Goal: Information Seeking & Learning: Learn about a topic

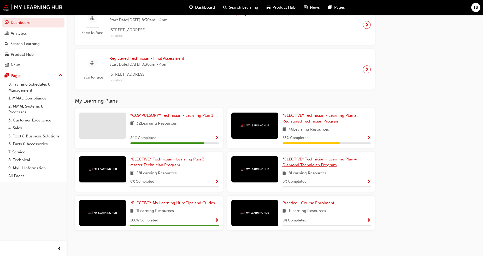
scroll to position [390, 0]
click at [303, 115] on span "*ELECTIVE* Technician - Learning Plan 2: Registered Technician Program" at bounding box center [320, 118] width 75 height 11
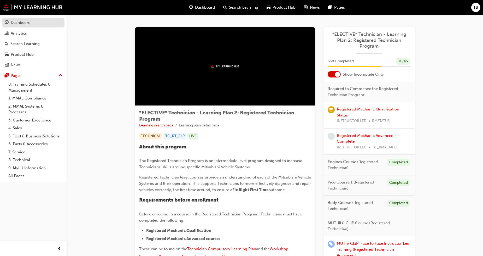
click at [18, 22] on div "Dashboard" at bounding box center [21, 23] width 20 height 6
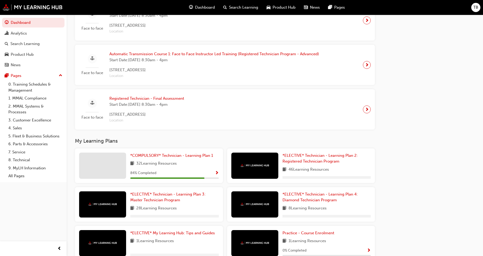
scroll to position [378, 0]
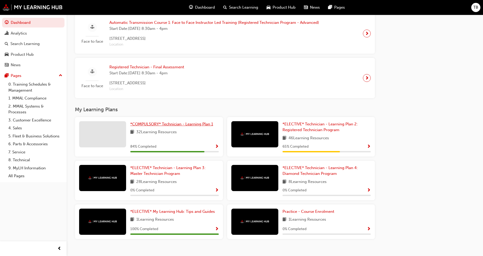
click at [158, 125] on span "*COMPULSORY* Technician - Learning Plan 1" at bounding box center [171, 123] width 83 height 5
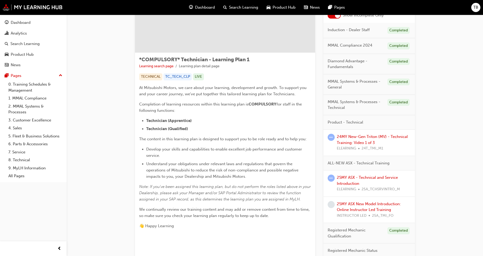
scroll to position [58, 0]
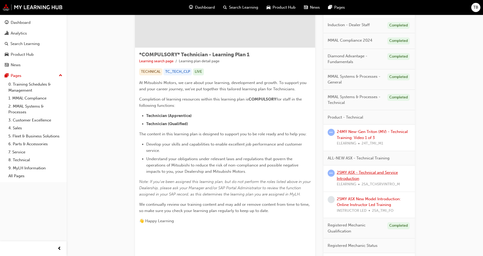
click at [368, 170] on link "25MY ASX - Technical and Service Introduction" at bounding box center [367, 175] width 61 height 11
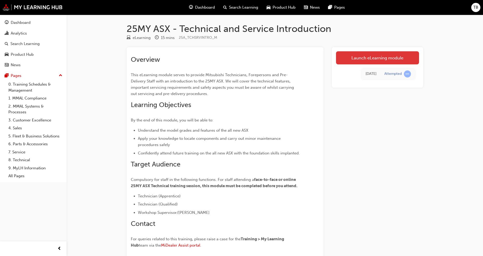
click at [365, 58] on link "Launch eLearning module" at bounding box center [377, 57] width 83 height 13
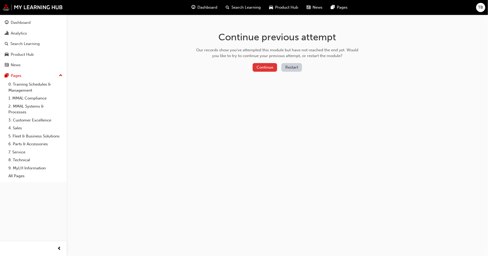
click at [266, 65] on button "Continue" at bounding box center [264, 67] width 25 height 9
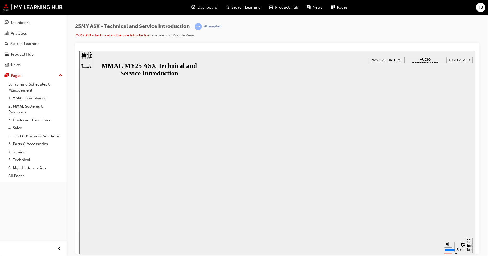
click at [100, 255] on button "Resume" at bounding box center [89, 260] width 21 height 7
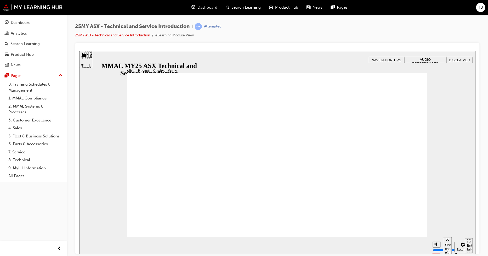
type input "10"
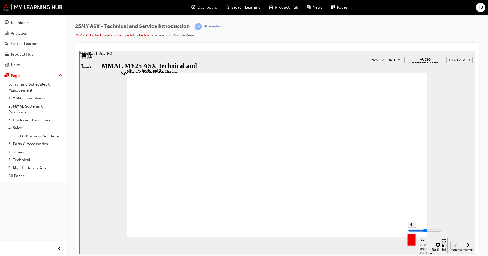
click at [414, 229] on input "volume" at bounding box center [425, 230] width 34 height 4
drag, startPoint x: 410, startPoint y: 219, endPoint x: 394, endPoint y: 227, distance: 18.6
type input "10"
click at [409, 228] on input "volume" at bounding box center [425, 230] width 34 height 4
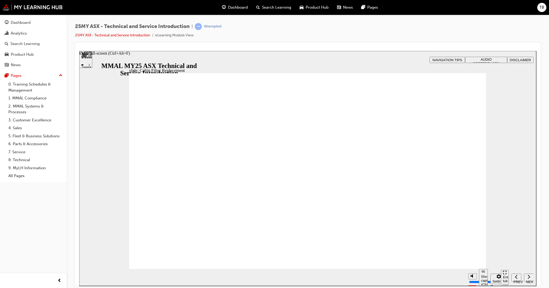
click at [487, 255] on div "Enter full-screen (Ctrl+Alt+F)" at bounding box center [505, 283] width 4 height 16
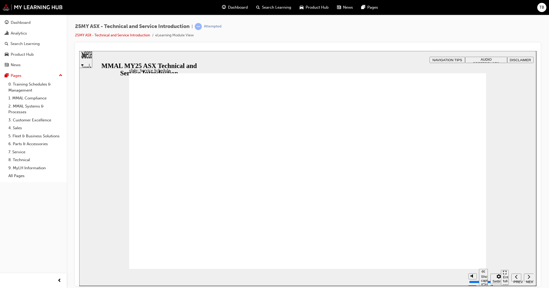
radio input "true"
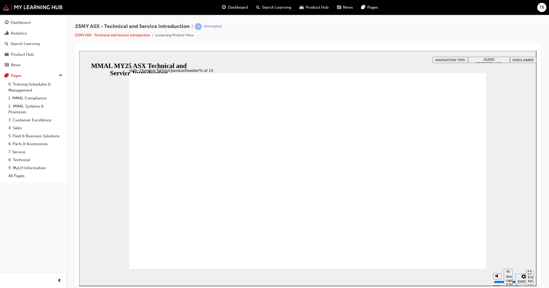
radio input "true"
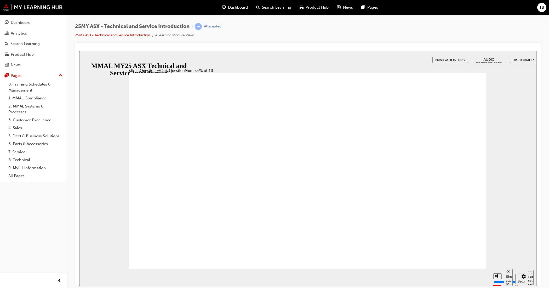
drag, startPoint x: 177, startPoint y: 160, endPoint x: 187, endPoint y: 161, distance: 10.2
radio input "true"
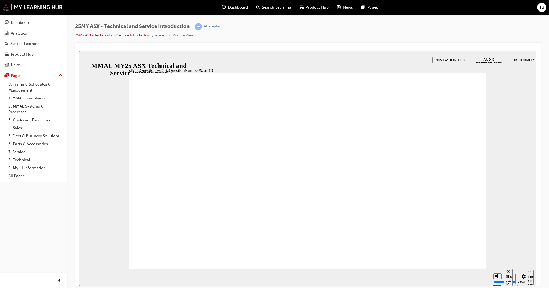
drag, startPoint x: 228, startPoint y: 174, endPoint x: 195, endPoint y: 202, distance: 43.1
radio input "false"
radio input "true"
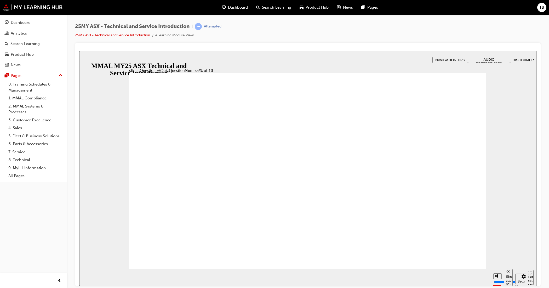
radio input "false"
radio input "true"
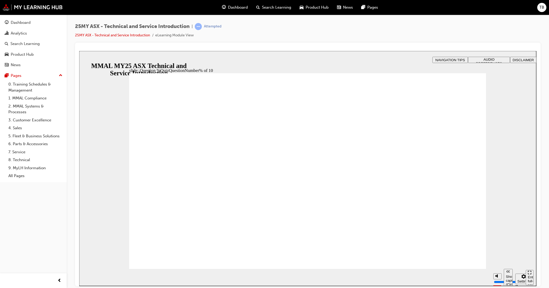
radio input "true"
radio input "false"
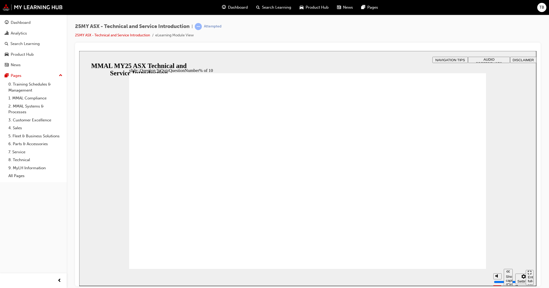
radio input "true"
drag, startPoint x: 151, startPoint y: 162, endPoint x: 146, endPoint y: 171, distance: 10.3
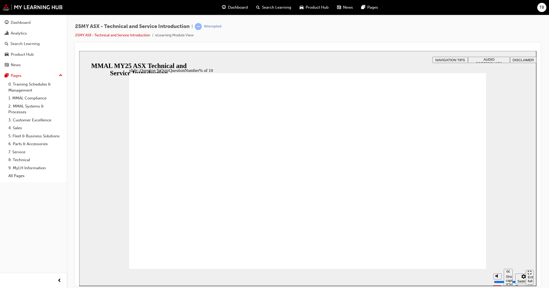
radio input "true"
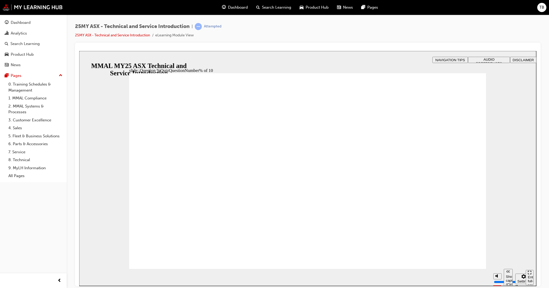
radio input "true"
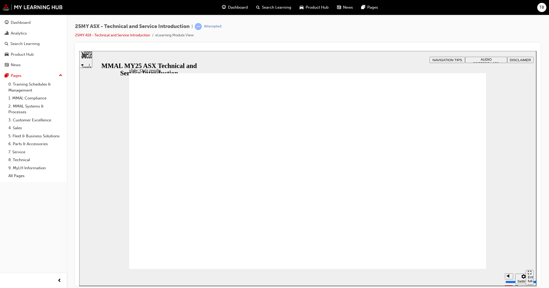
radio input "true"
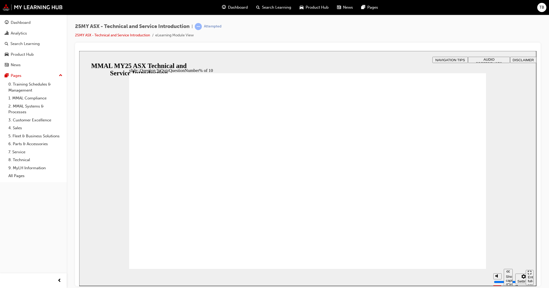
radio input "true"
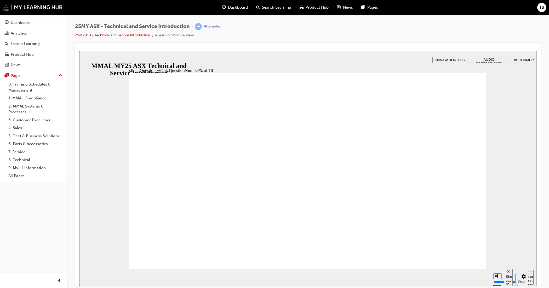
drag, startPoint x: 314, startPoint y: 228, endPoint x: 449, endPoint y: 254, distance: 137.3
radio input "true"
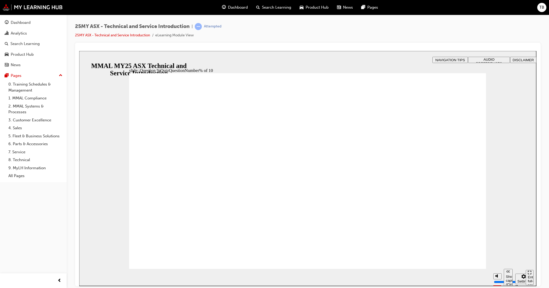
radio input "false"
radio input "true"
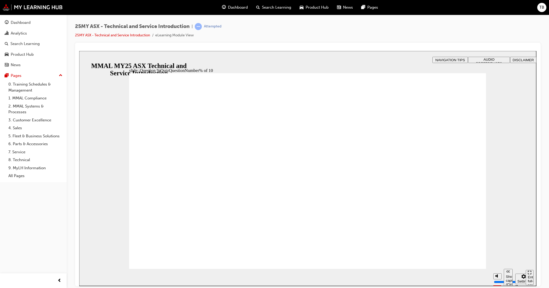
radio input "true"
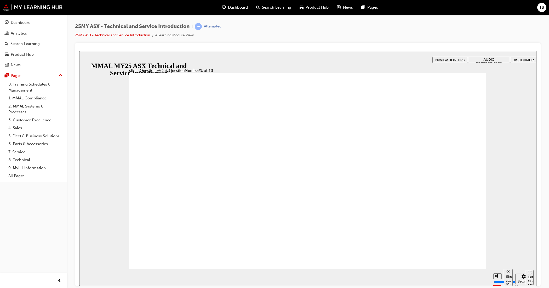
radio input "true"
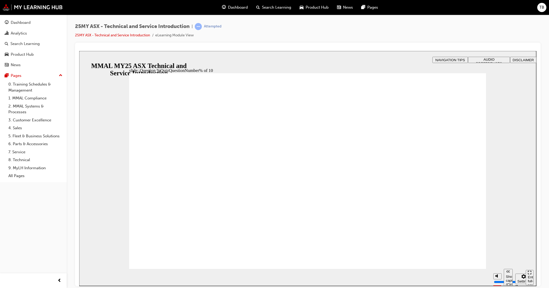
radio input "true"
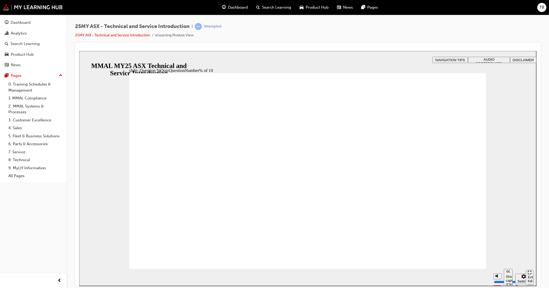
radio input "true"
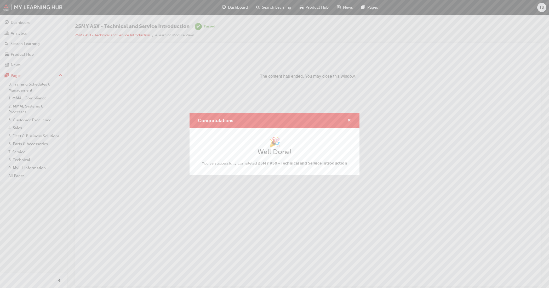
click at [349, 118] on span "cross-icon" at bounding box center [349, 120] width 4 height 5
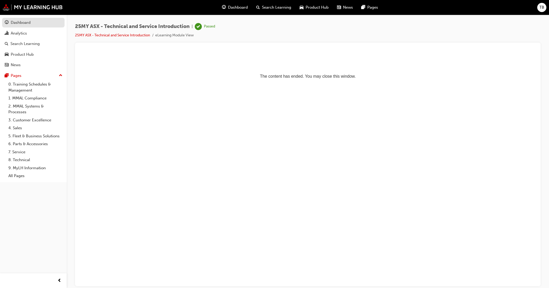
click at [22, 22] on div "Dashboard" at bounding box center [21, 23] width 20 height 6
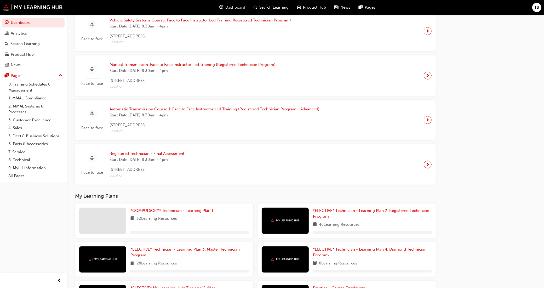
scroll to position [346, 0]
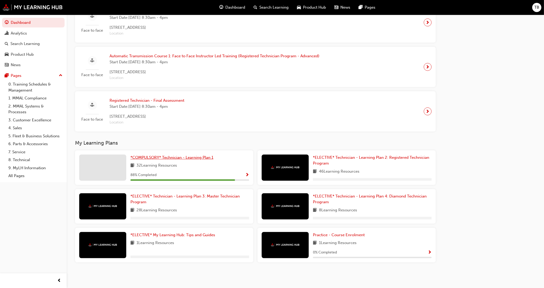
click at [165, 157] on span "*COMPULSORY* Technician - Learning Plan 1" at bounding box center [171, 157] width 83 height 5
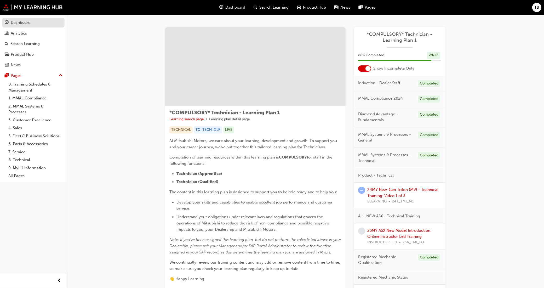
click at [29, 20] on div "Dashboard" at bounding box center [21, 23] width 20 height 6
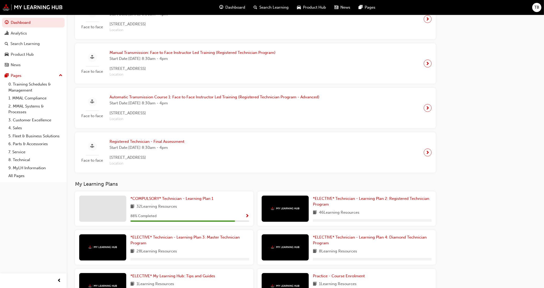
scroll to position [346, 0]
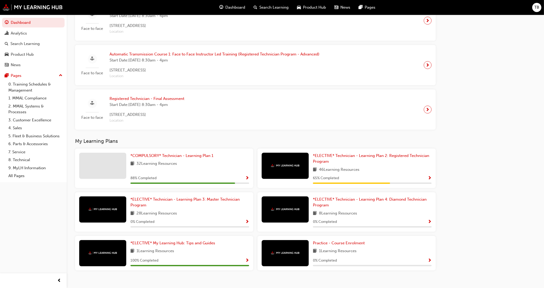
click at [339, 153] on div "*ELECTIVE* Technician - Learning Plan 2: Registered Technician Program 46 Learn…" at bounding box center [346, 167] width 178 height 39
click at [337, 154] on link "*ELECTIVE* Technician - Learning Plan 2: Registered Technician Program" at bounding box center [372, 159] width 119 height 12
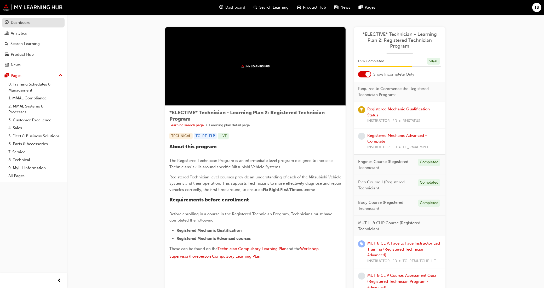
click at [26, 24] on div "Dashboard" at bounding box center [21, 23] width 20 height 6
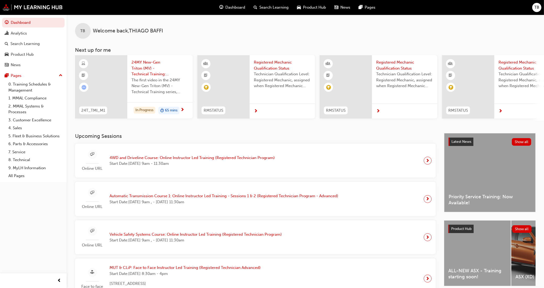
click at [487, 4] on span "TB" at bounding box center [536, 7] width 5 height 6
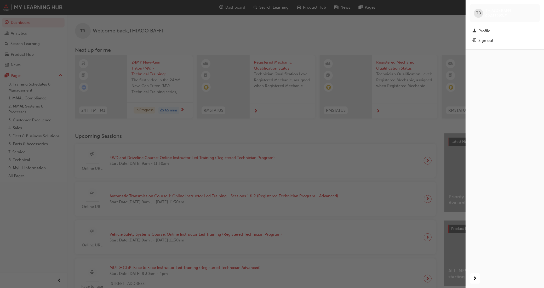
click at [353, 39] on div "button" at bounding box center [232, 144] width 465 height 288
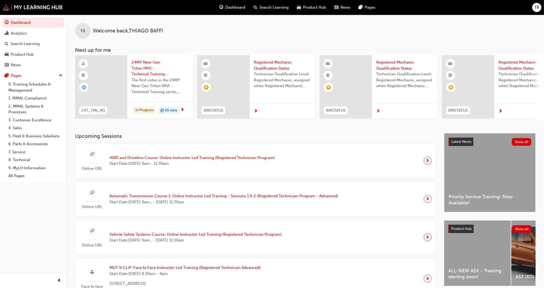
click at [487, 7] on span "TB" at bounding box center [536, 7] width 5 height 6
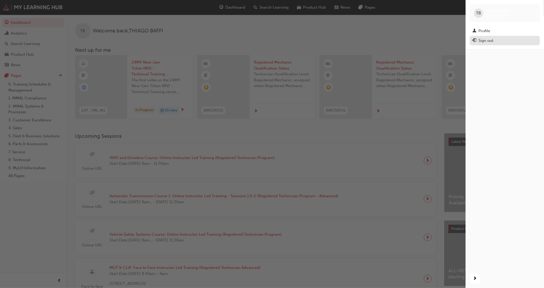
click at [485, 43] on div "Sign out" at bounding box center [485, 41] width 15 height 6
